Goal: Find contact information: Find contact information

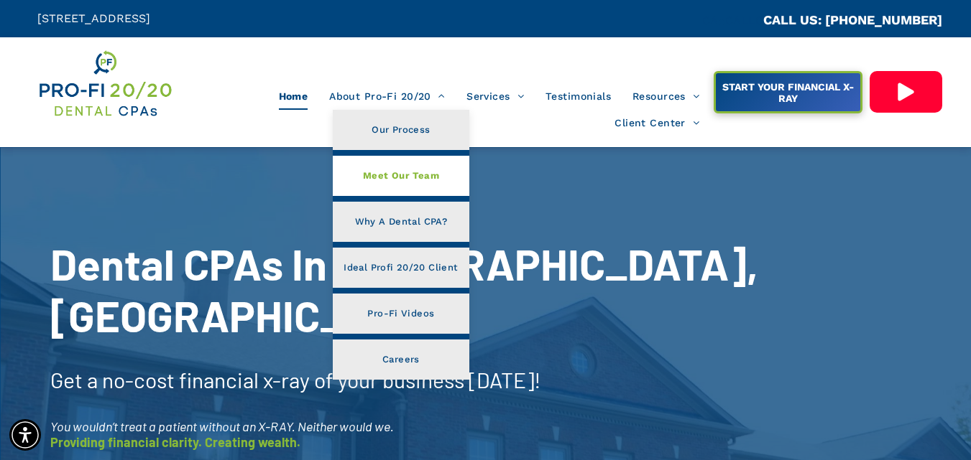
click at [384, 172] on span "Meet Our Team" at bounding box center [401, 176] width 76 height 19
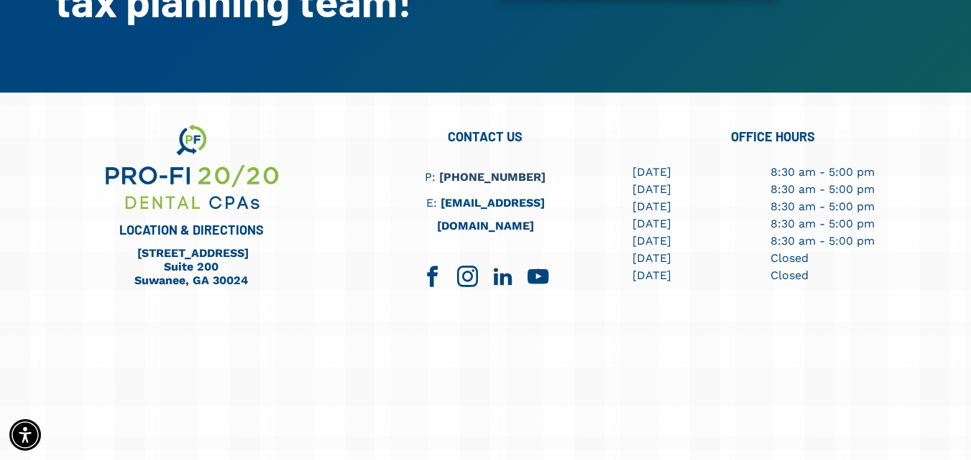
scroll to position [5279, 0]
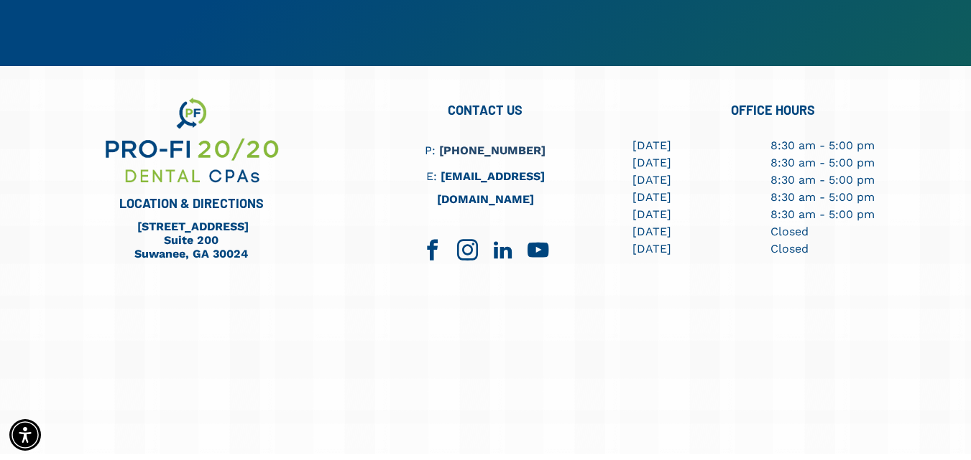
click at [445, 275] on div "CONTACT US P: (404) 495-4895 E: info@profi2020.com" at bounding box center [484, 266] width 287 height 343
drag, startPoint x: 550, startPoint y: 119, endPoint x: 455, endPoint y: 122, distance: 95.6
click at [455, 139] on h6 "P: (404) 495-4895" at bounding box center [485, 150] width 167 height 23
copy link "404) 495-4895"
click at [580, 296] on div "CONTACT US P: (404) 495-4895 E: info@profi2020.com" at bounding box center [484, 266] width 287 height 343
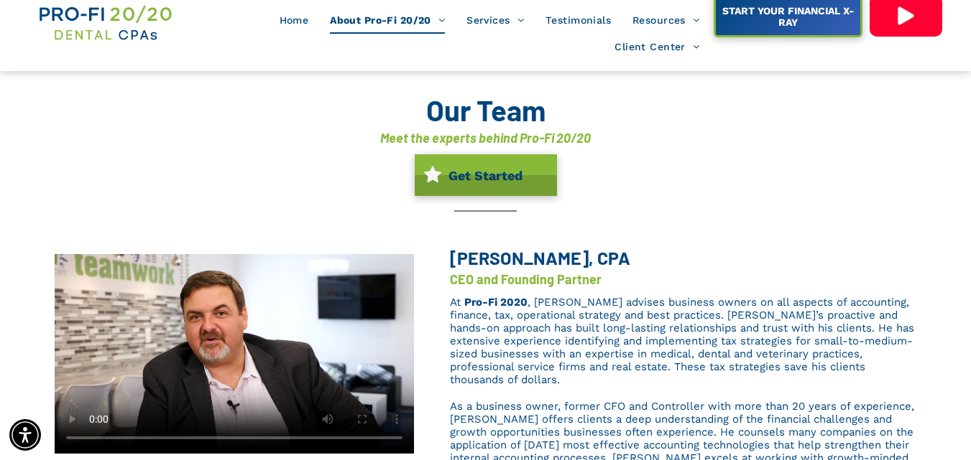
scroll to position [0, 0]
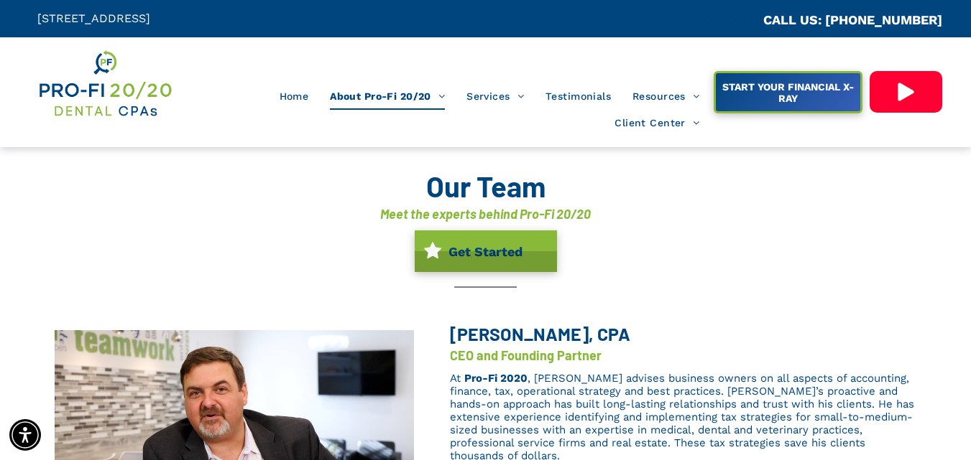
drag, startPoint x: 34, startPoint y: 21, endPoint x: 425, endPoint y: 19, distance: 390.1
click at [425, 19] on div "[STREET_ADDRESS]" at bounding box center [243, 18] width 486 height 37
copy span "[STREET_ADDRESS]"
